Goal: Information Seeking & Learning: Learn about a topic

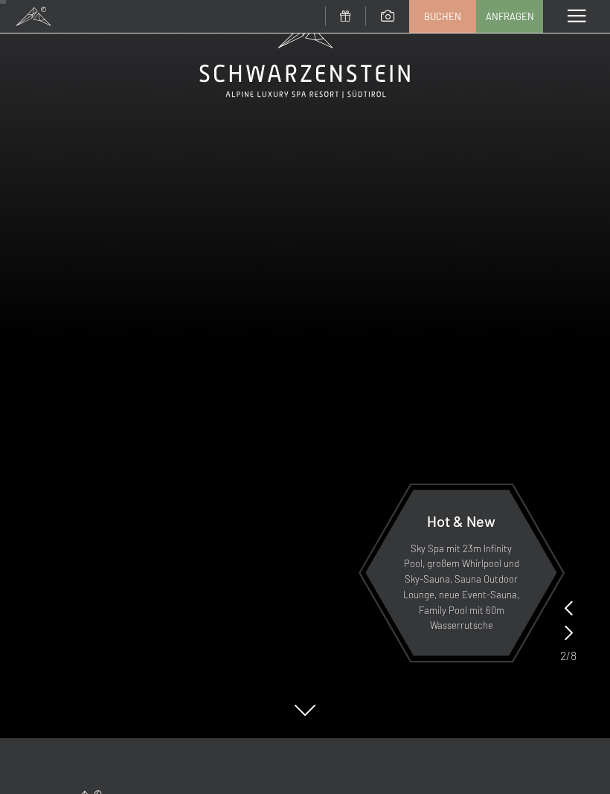
scroll to position [55, 0]
click at [568, 594] on video at bounding box center [305, 342] width 610 height 794
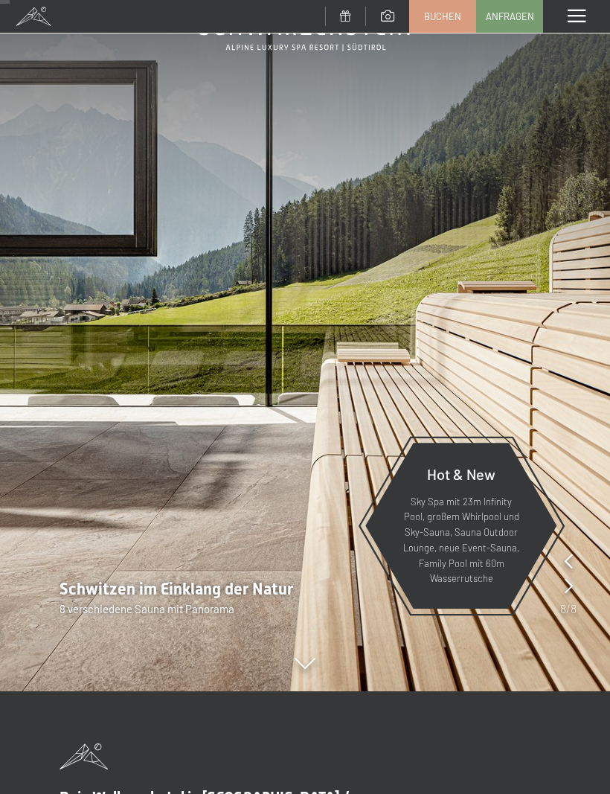
scroll to position [97, 0]
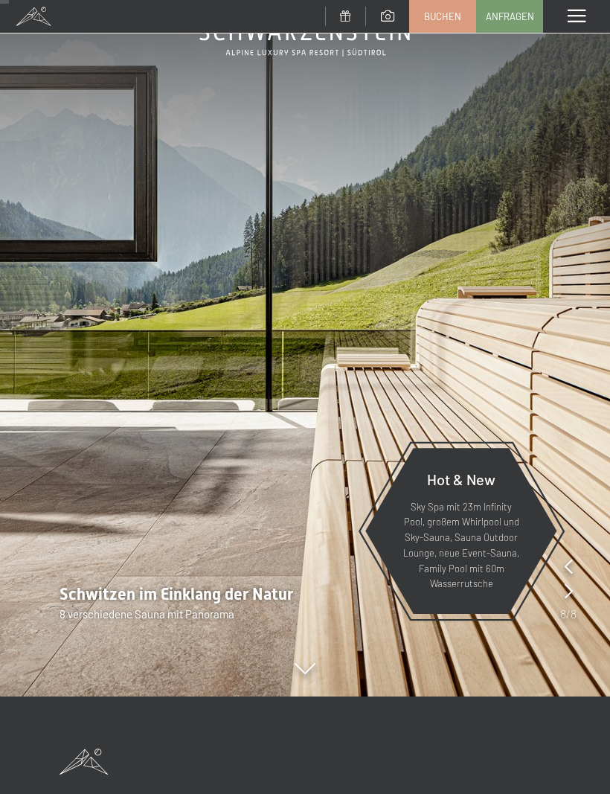
click at [565, 424] on img at bounding box center [305, 300] width 610 height 794
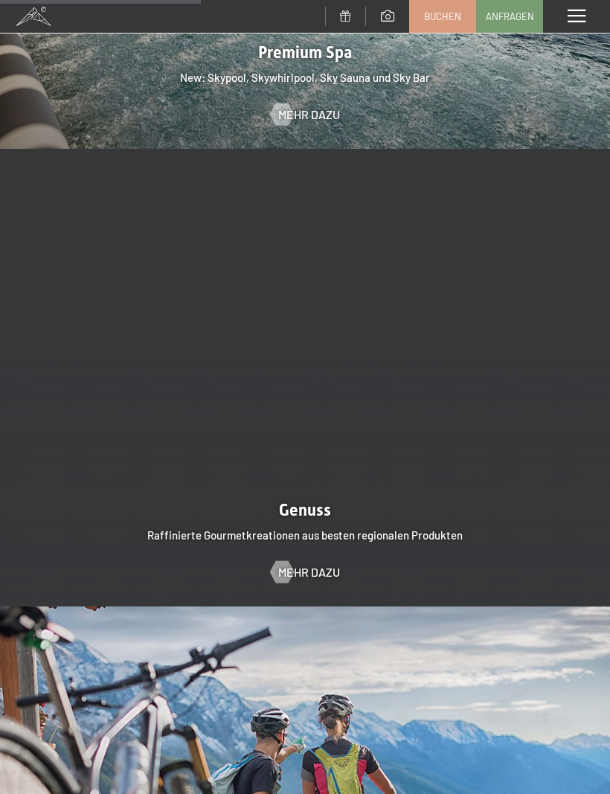
scroll to position [2144, 0]
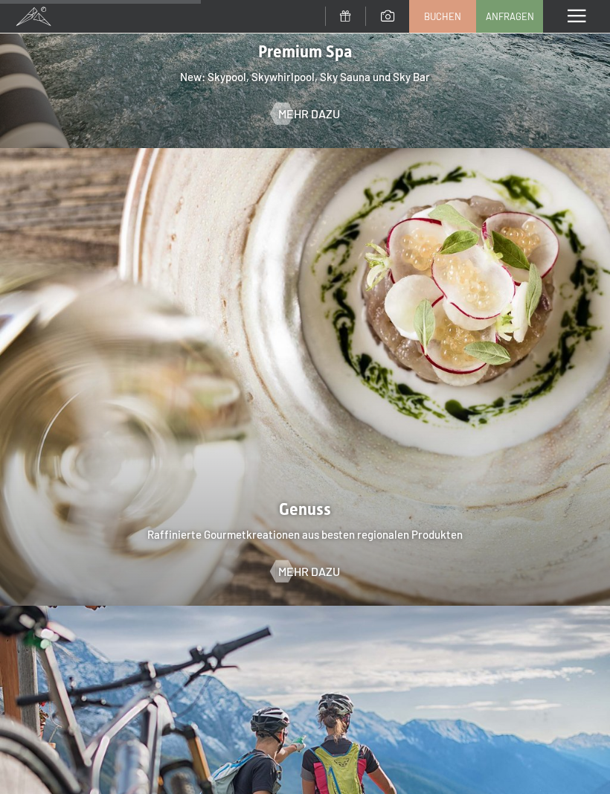
click at [316, 563] on span "Mehr dazu" at bounding box center [309, 571] width 62 height 16
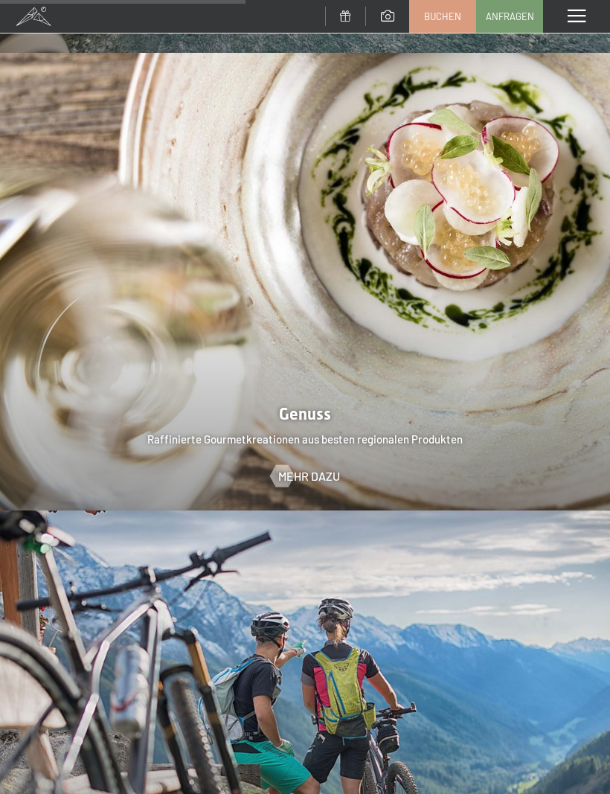
scroll to position [2280, 0]
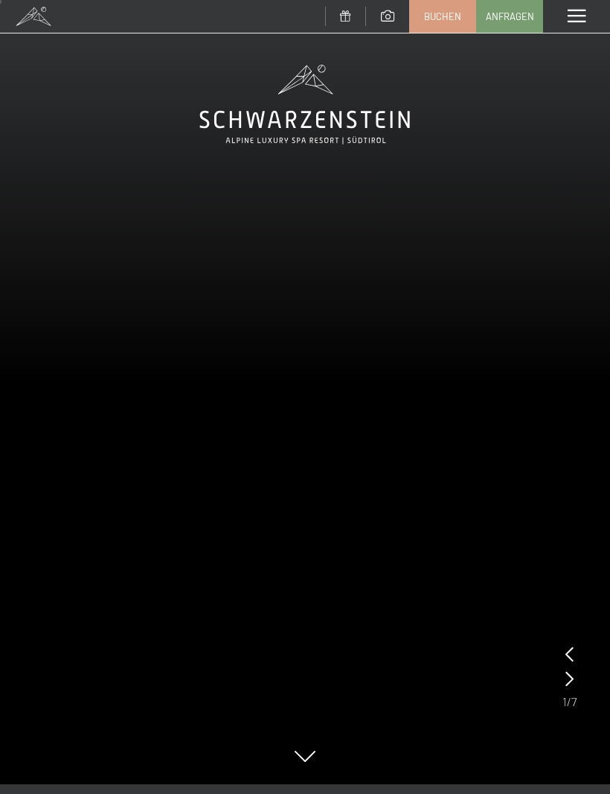
scroll to position [9, 0]
click at [567, 640] on video at bounding box center [305, 388] width 610 height 794
click at [557, 651] on video at bounding box center [305, 388] width 610 height 794
click at [562, 648] on video at bounding box center [305, 388] width 610 height 794
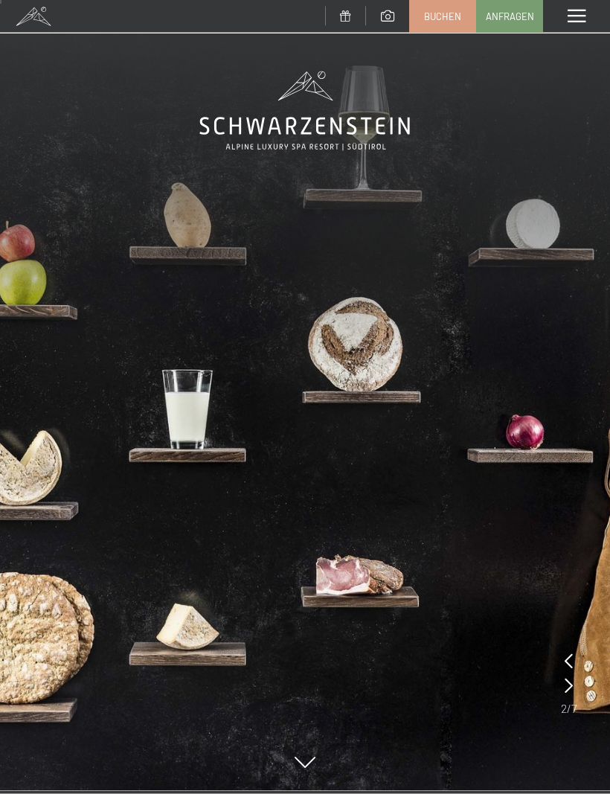
scroll to position [0, 0]
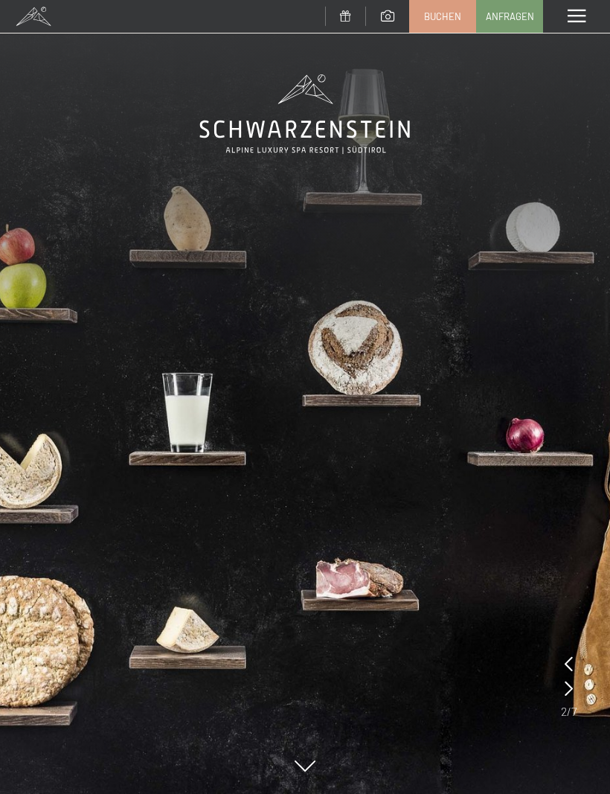
click at [306, 756] on img at bounding box center [305, 397] width 610 height 794
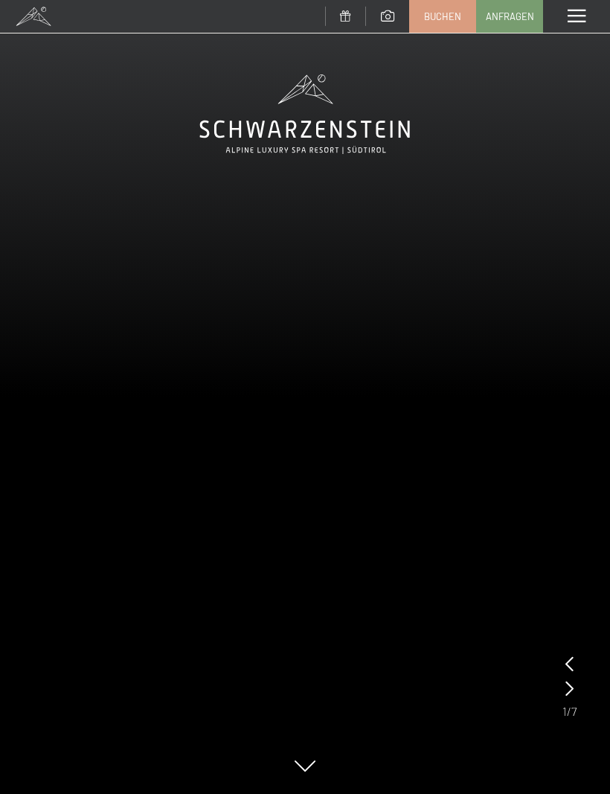
click at [570, 681] on icon at bounding box center [569, 688] width 8 height 15
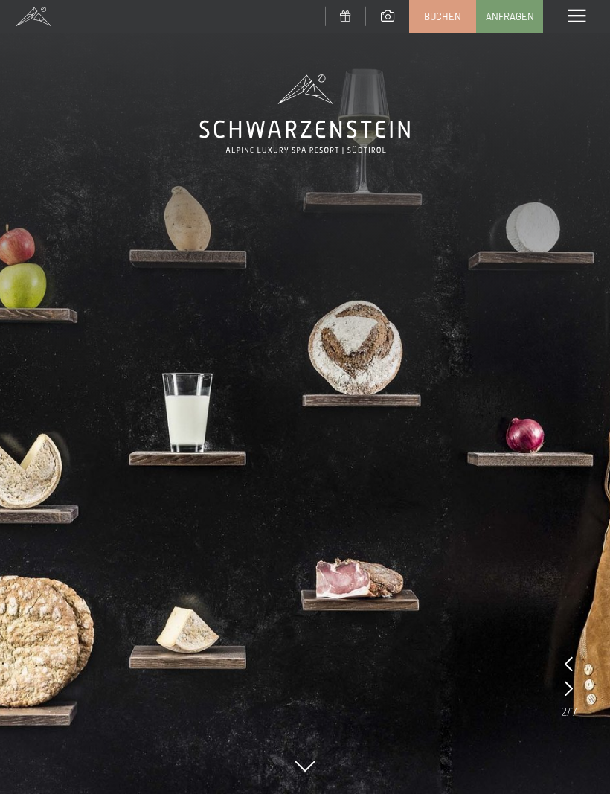
click at [565, 688] on icon at bounding box center [569, 688] width 8 height 15
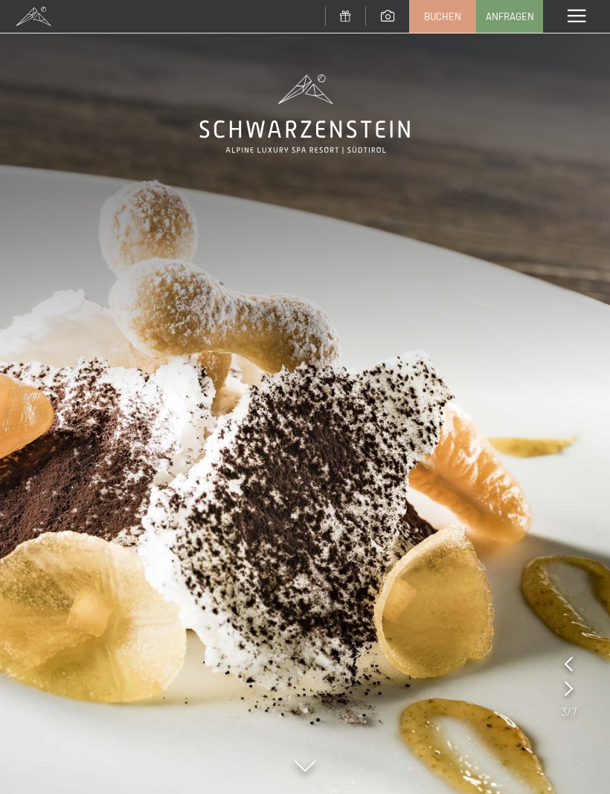
click at [565, 681] on icon at bounding box center [569, 688] width 8 height 15
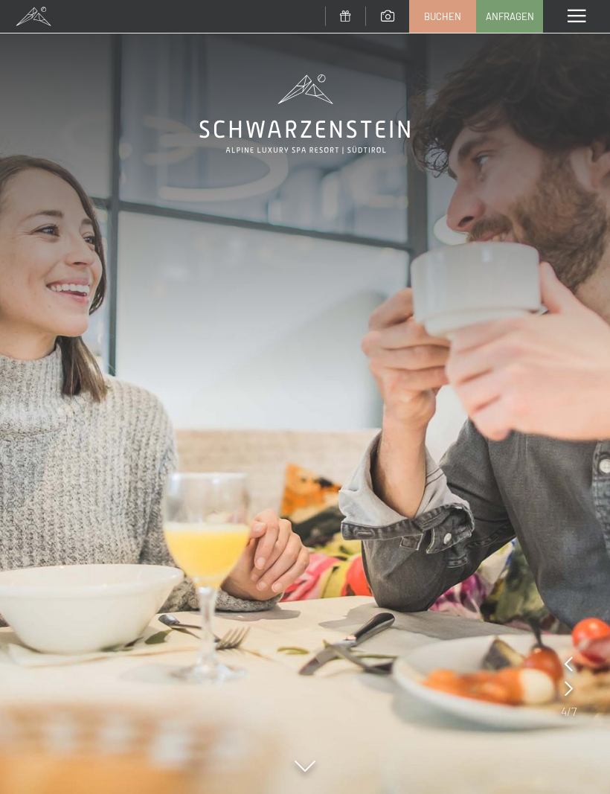
click at [559, 676] on img at bounding box center [305, 397] width 610 height 794
click at [568, 687] on icon at bounding box center [569, 688] width 8 height 15
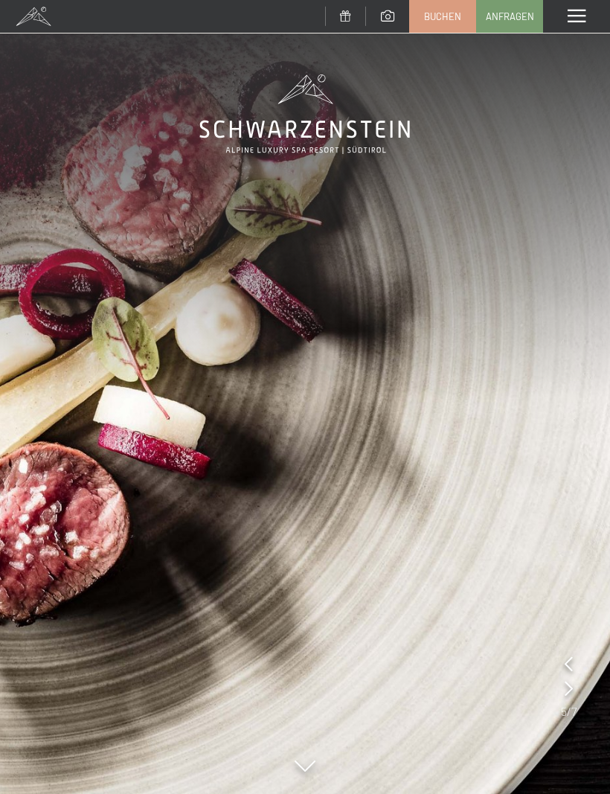
click at [568, 681] on icon at bounding box center [569, 688] width 8 height 15
click at [570, 689] on icon at bounding box center [569, 688] width 8 height 15
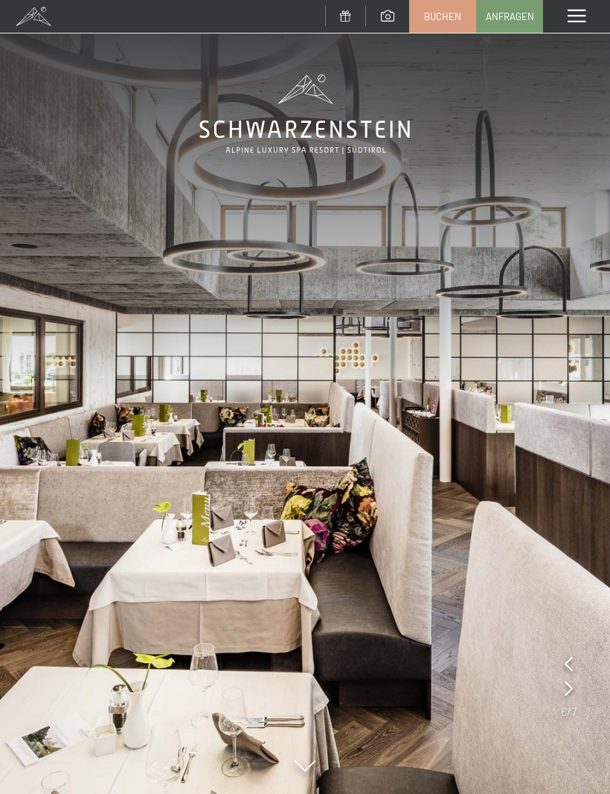
click at [571, 682] on icon at bounding box center [569, 688] width 8 height 15
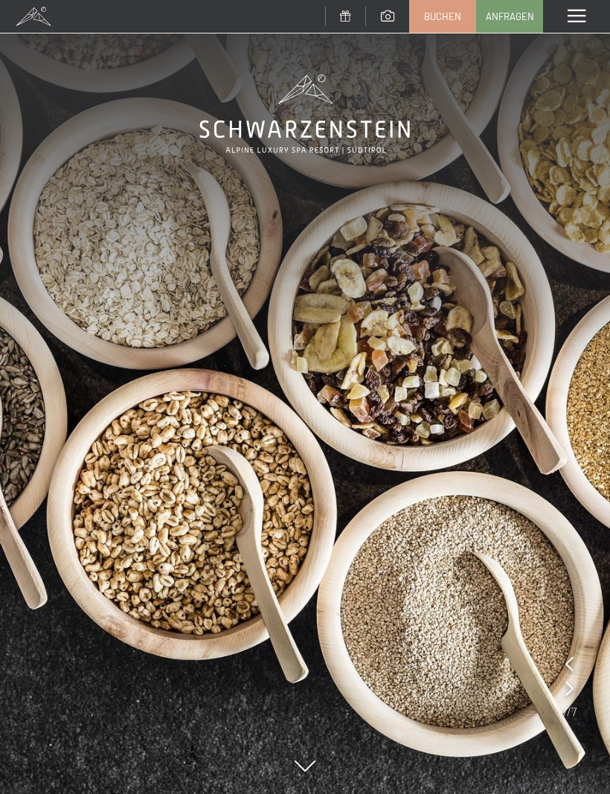
click at [568, 686] on icon at bounding box center [569, 688] width 8 height 15
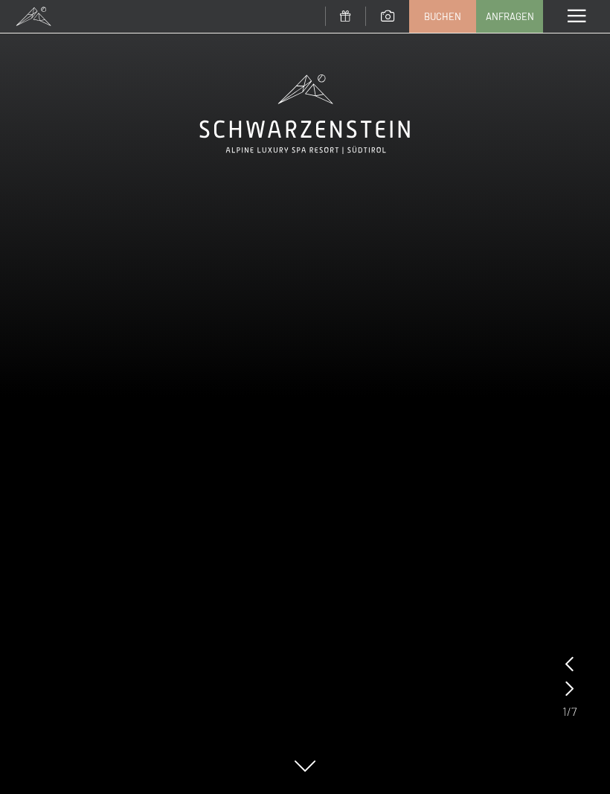
click at [567, 687] on icon at bounding box center [569, 688] width 8 height 15
